Goal: Information Seeking & Learning: Learn about a topic

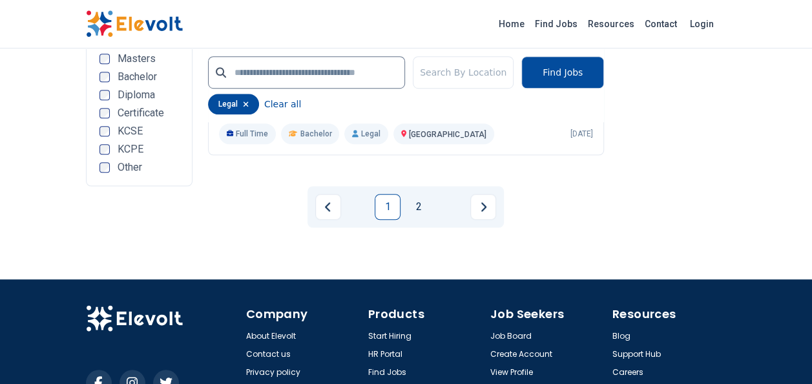
scroll to position [2850, 0]
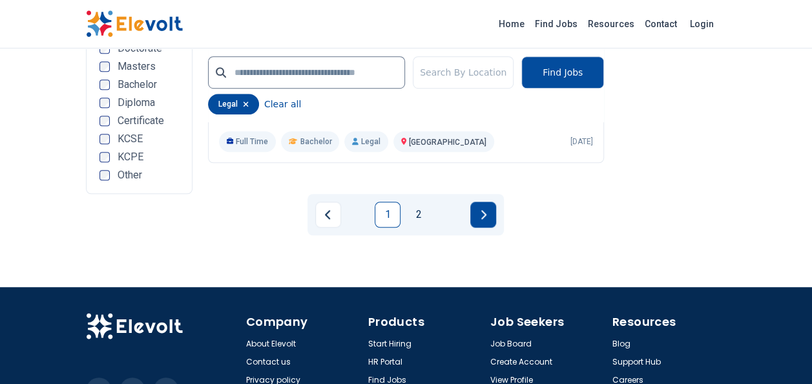
click at [486, 220] on icon "Next page" at bounding box center [483, 214] width 6 height 10
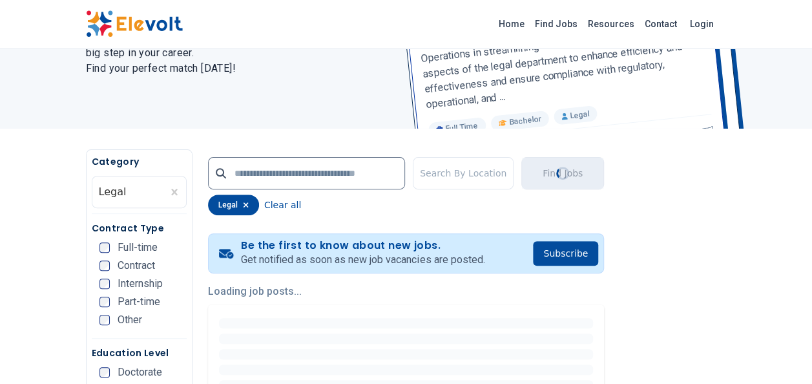
scroll to position [0, 0]
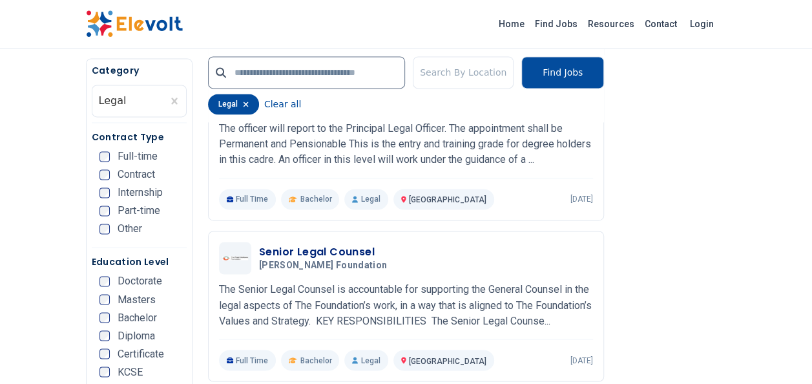
scroll to position [923, 0]
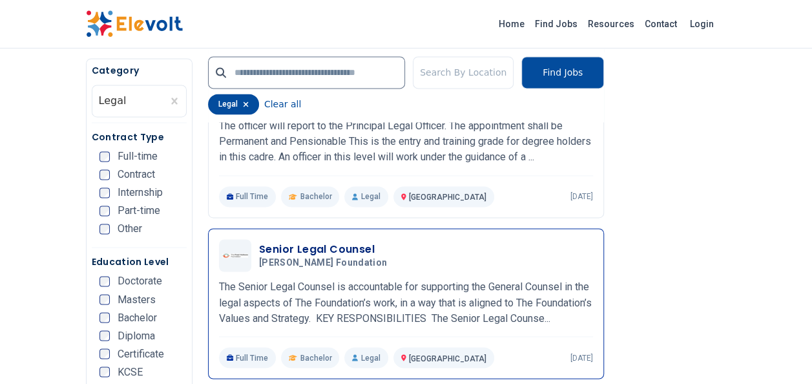
click at [335, 242] on h3 "Senior Legal Counsel" at bounding box center [325, 250] width 133 height 16
